Goal: Transaction & Acquisition: Download file/media

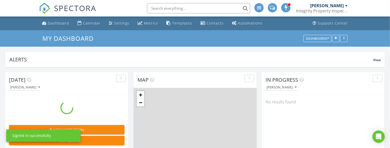
scroll to position [594, 398]
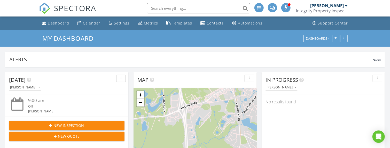
click at [331, 11] on div "Integrity Property Inspections LLC" at bounding box center [322, 10] width 52 height 5
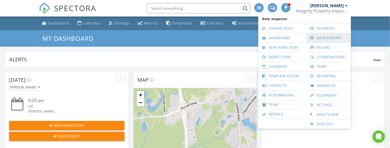
click at [318, 37] on link "Data Exports" at bounding box center [329, 37] width 40 height 9
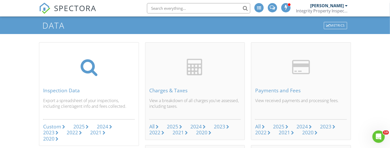
scroll to position [14, 0]
click at [82, 126] on div "2025" at bounding box center [78, 126] width 11 height 7
click at [55, 126] on div "Custom" at bounding box center [52, 126] width 18 height 7
click at [79, 126] on div "2025" at bounding box center [78, 126] width 11 height 7
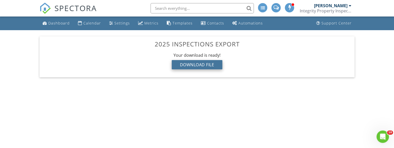
click at [206, 63] on div "Download File" at bounding box center [197, 64] width 51 height 9
